Goal: Task Accomplishment & Management: Complete application form

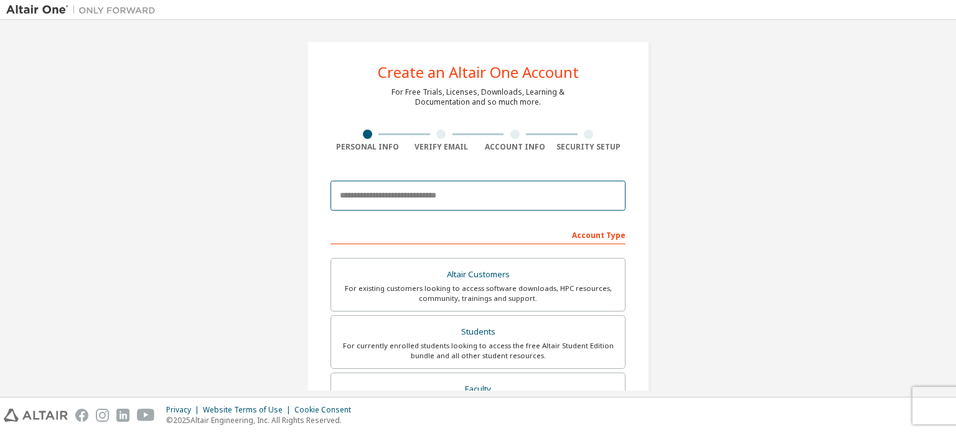
click at [400, 199] on body "Create an Altair One Account For Free Trials, Licenses, Downloads, Learning & D…" at bounding box center [478, 216] width 956 height 433
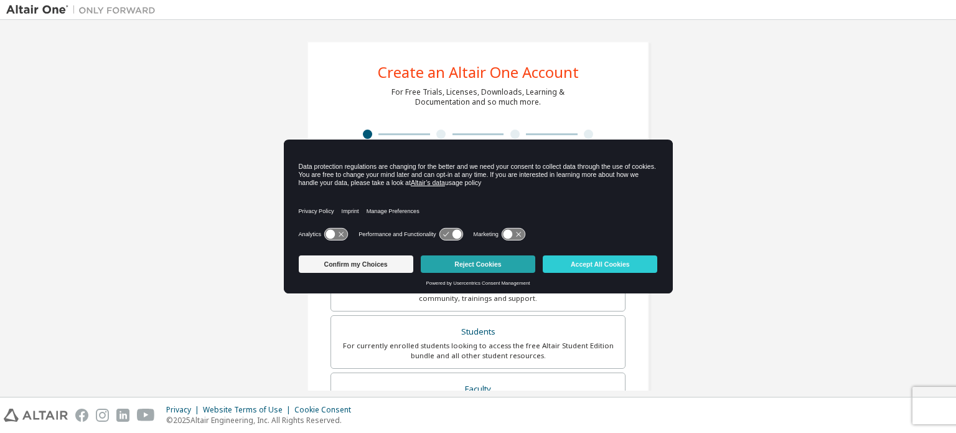
click at [505, 268] on button "Reject Cookies" at bounding box center [478, 263] width 115 height 17
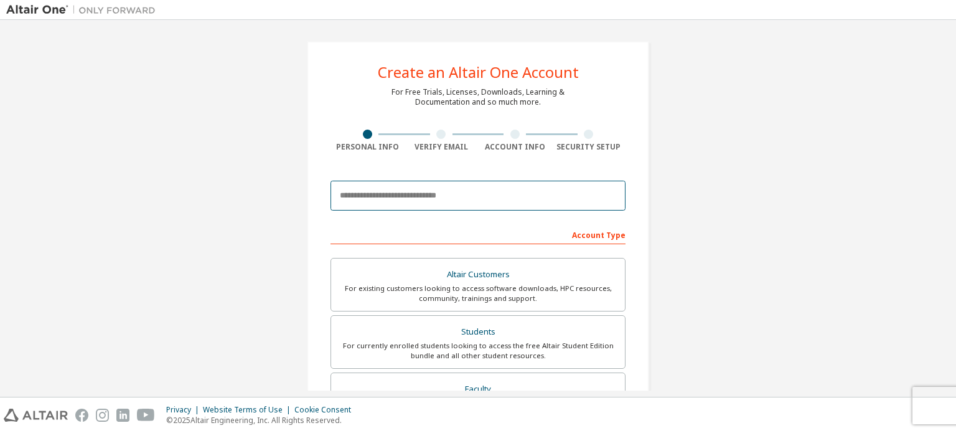
click at [453, 194] on input "email" at bounding box center [477, 195] width 295 height 30
type input "**********"
drag, startPoint x: 949, startPoint y: 186, endPoint x: 954, endPoint y: 213, distance: 27.7
click at [954, 213] on div "**********" at bounding box center [478, 208] width 956 height 377
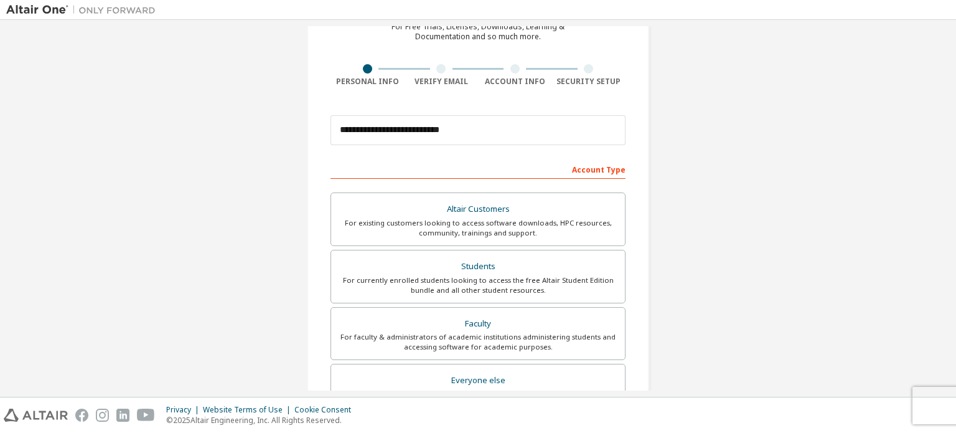
scroll to position [72, 0]
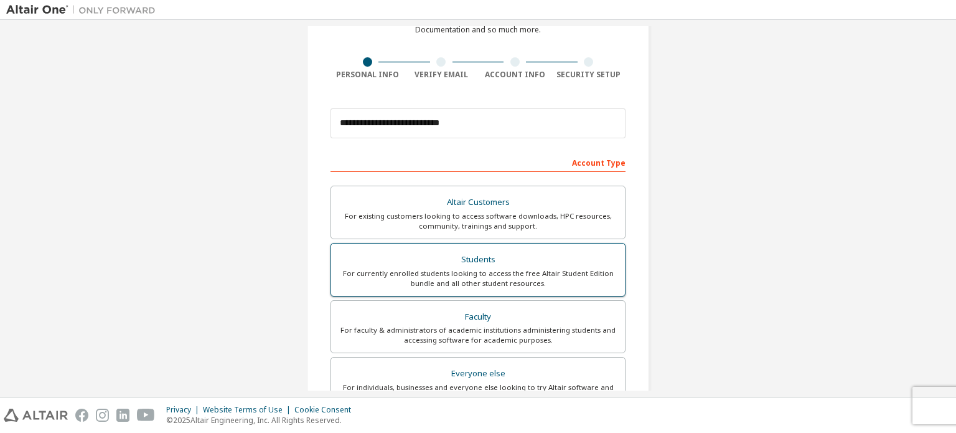
click at [571, 273] on div "For currently enrolled students looking to access the free Altair Student Editi…" at bounding box center [478, 278] width 279 height 20
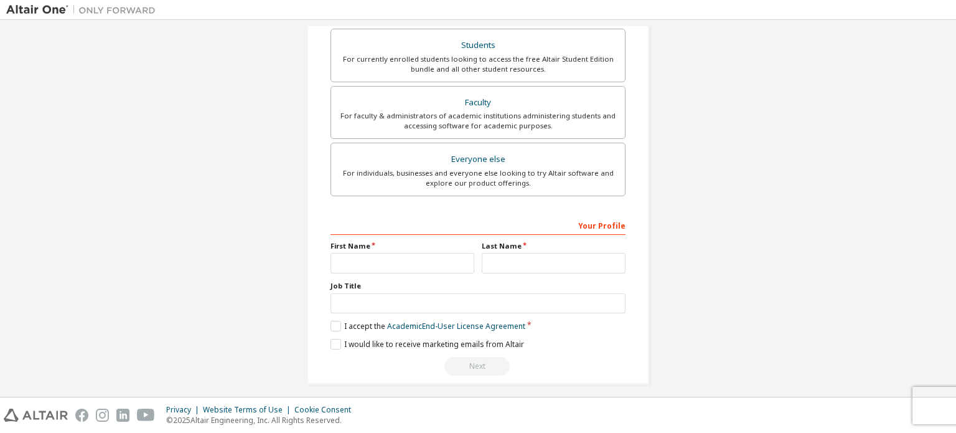
scroll to position [292, 0]
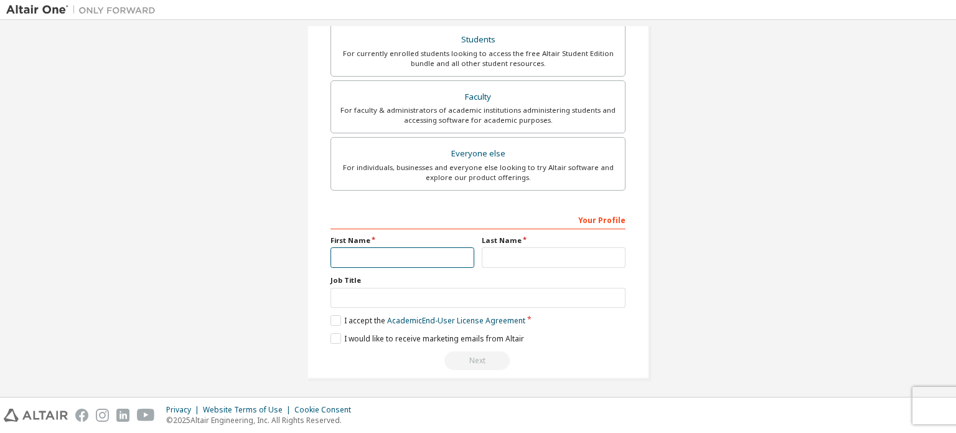
click at [416, 260] on input "text" at bounding box center [402, 257] width 144 height 21
type input "******"
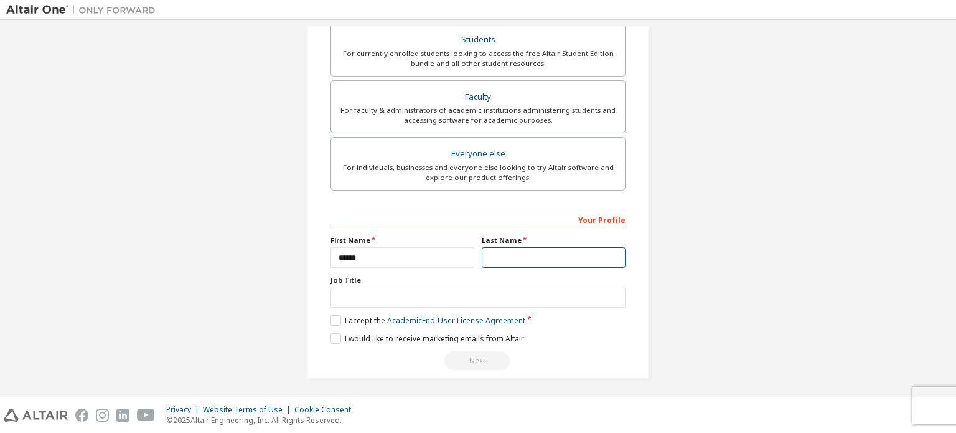
click at [512, 258] on input "text" at bounding box center [554, 257] width 144 height 21
type input "*****"
click at [334, 318] on label "I accept the Academic End-User License Agreement" at bounding box center [427, 320] width 195 height 11
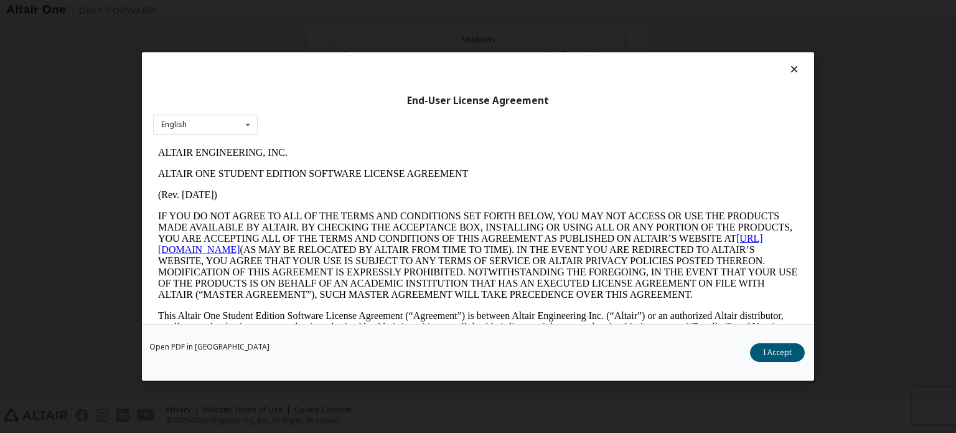
scroll to position [0, 0]
click at [777, 353] on button "I Accept" at bounding box center [777, 352] width 55 height 19
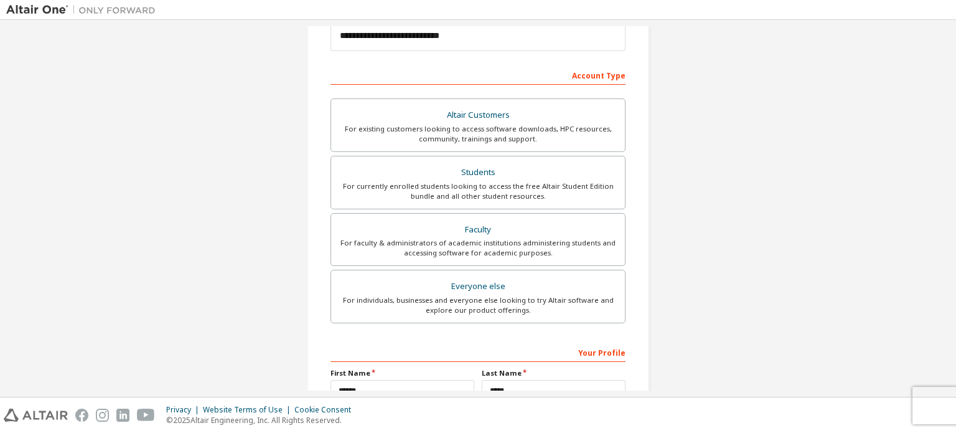
scroll to position [292, 0]
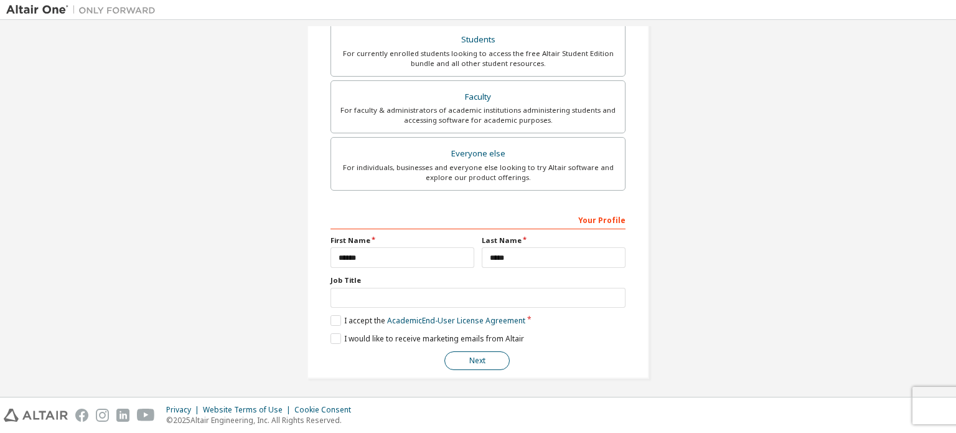
click at [475, 361] on button "Next" at bounding box center [476, 360] width 65 height 19
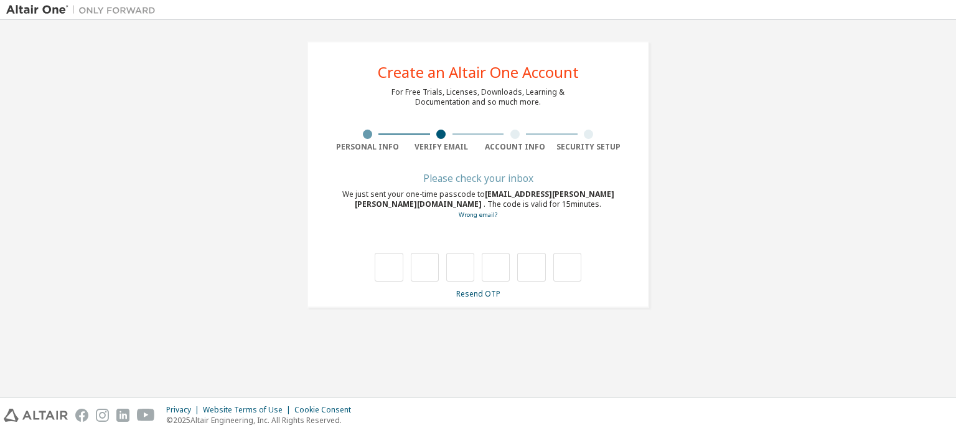
scroll to position [0, 0]
type input "*"
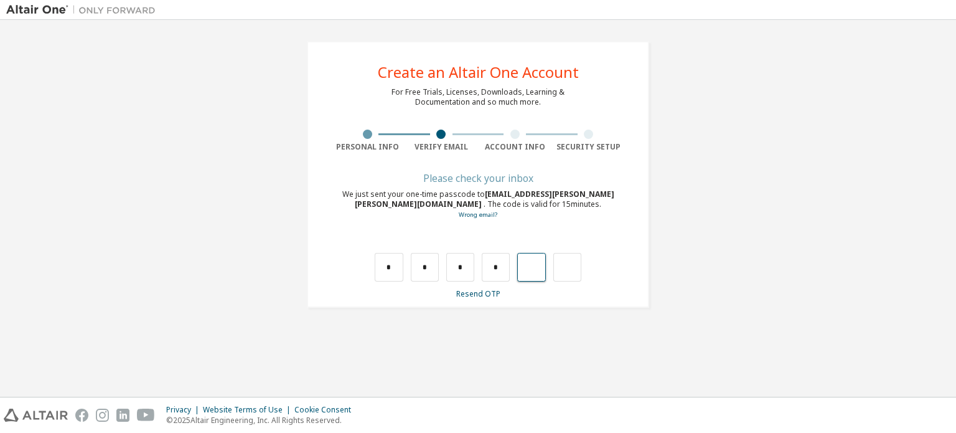
type input "*"
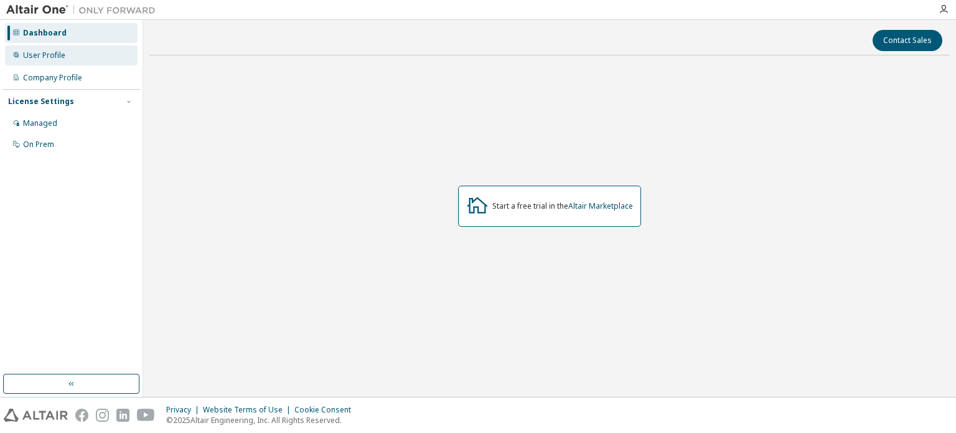
click at [57, 59] on div "User Profile" at bounding box center [44, 55] width 42 height 10
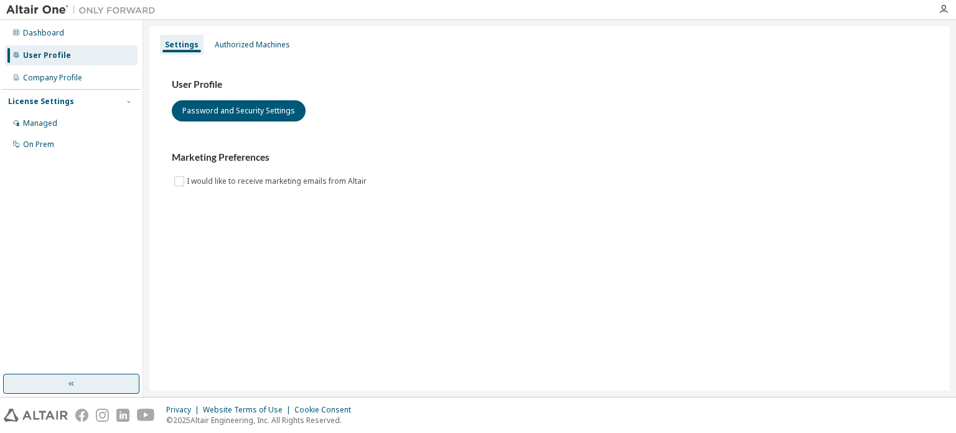
click at [93, 387] on button "button" at bounding box center [71, 383] width 136 height 20
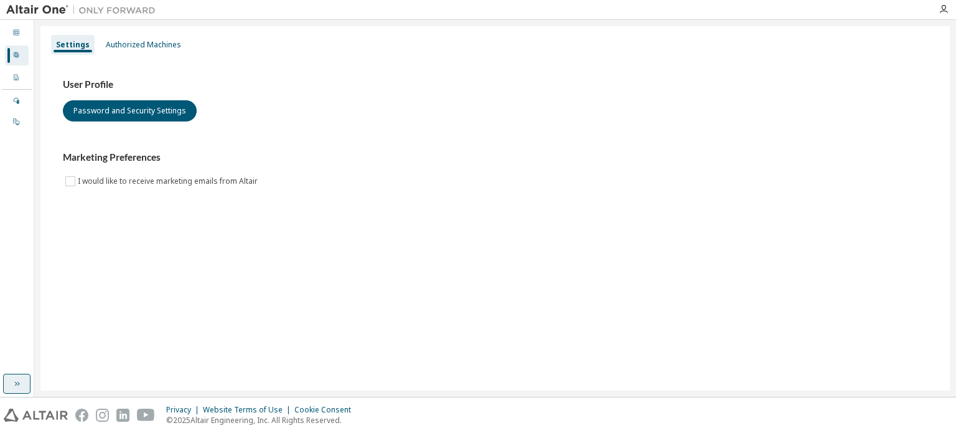
click at [27, 378] on button "button" at bounding box center [16, 383] width 27 height 20
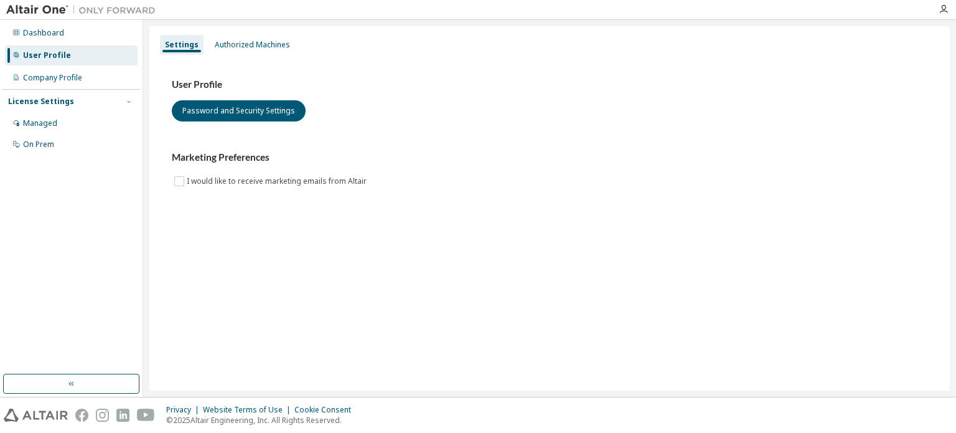
click at [31, 4] on img at bounding box center [84, 10] width 156 height 12
